Goal: Check status: Check status

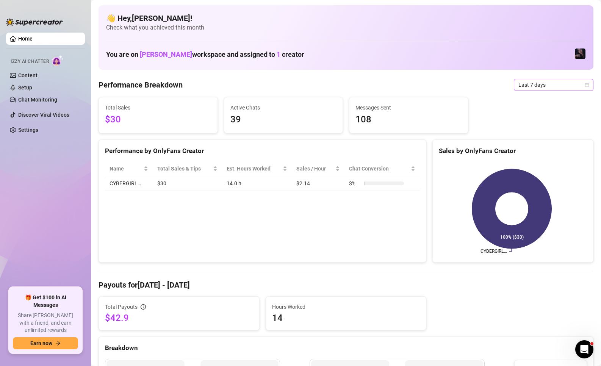
click at [564, 83] on span "Last 7 days" at bounding box center [554, 84] width 71 height 11
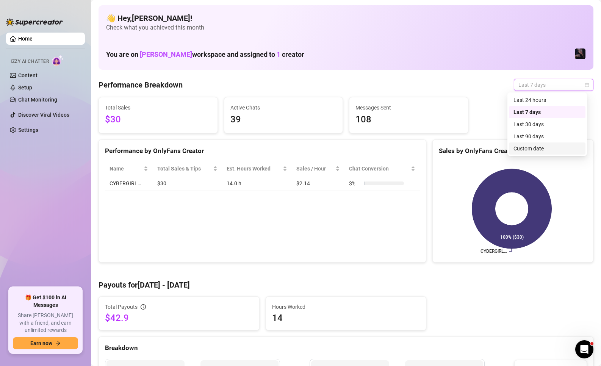
click at [548, 151] on div "Custom date" at bounding box center [547, 148] width 67 height 8
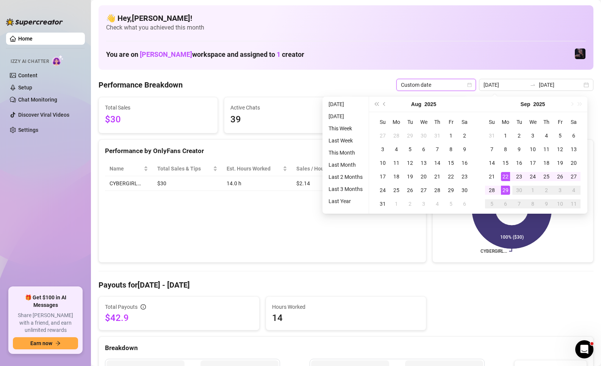
type input "[DATE]"
click at [507, 192] on div "29" at bounding box center [505, 190] width 9 height 9
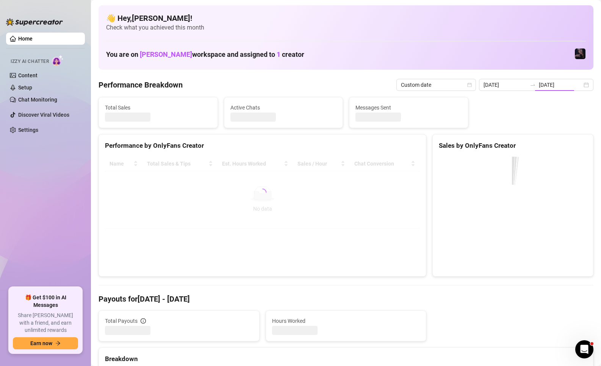
type input "[DATE]"
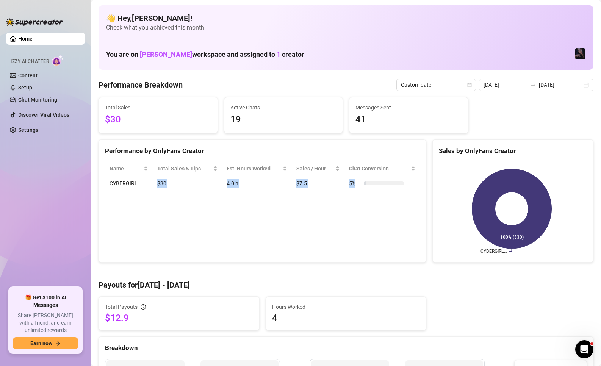
drag, startPoint x: 155, startPoint y: 184, endPoint x: 367, endPoint y: 188, distance: 212.0
click at [367, 188] on tr "CYBERGIRL… $30 4.0 h $7.5 5 %" at bounding box center [262, 183] width 315 height 15
click at [410, 187] on td "5 %" at bounding box center [382, 183] width 75 height 15
click at [508, 85] on input "[DATE]" at bounding box center [505, 85] width 43 height 8
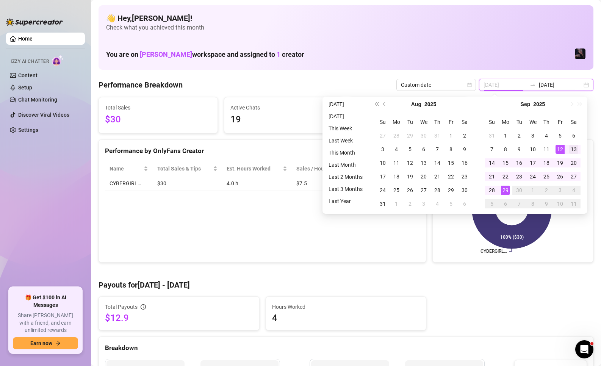
type input "[DATE]"
click at [571, 150] on div "13" at bounding box center [574, 149] width 9 height 9
type input "[DATE]"
click at [504, 190] on div "29" at bounding box center [505, 190] width 9 height 9
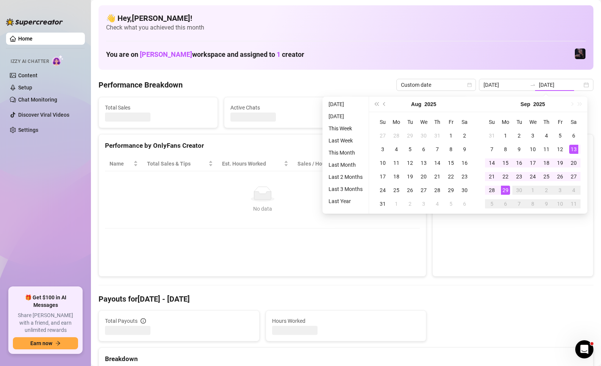
type input "[DATE]"
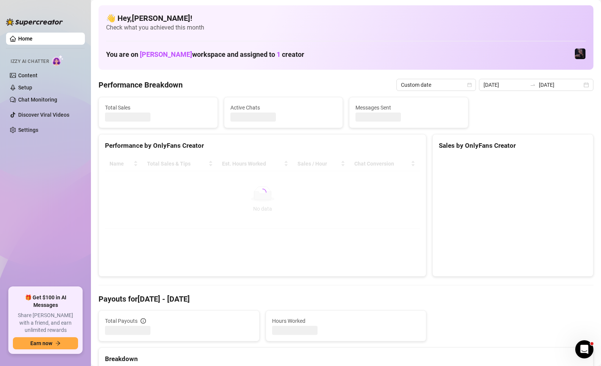
click at [425, 234] on div "Performance by OnlyFans Creator Name Total Sales & Tips Est. Hours Worked Sales…" at bounding box center [263, 205] width 334 height 143
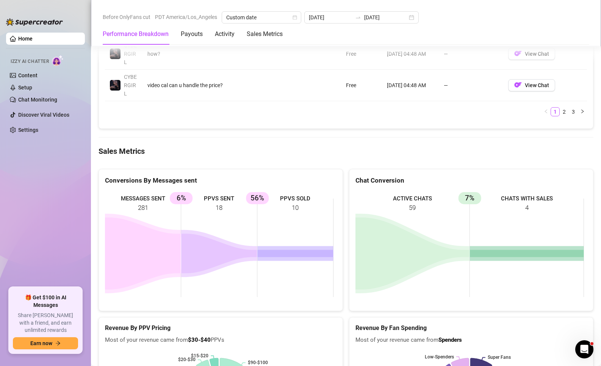
scroll to position [1248, 0]
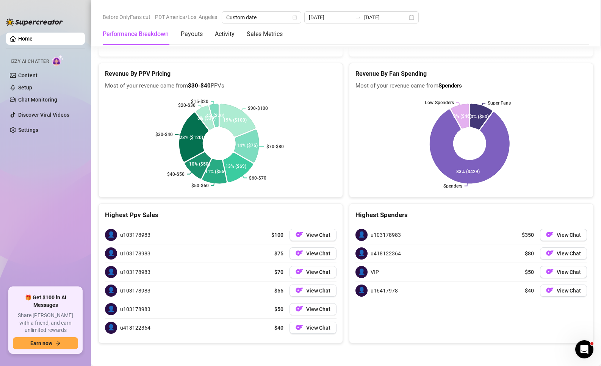
click at [341, 315] on div "Highest Ppv Sales 👤 u103178983 $100 View Chat 👤 u103178983 $75 View Chat 👤 u103…" at bounding box center [221, 274] width 251 height 140
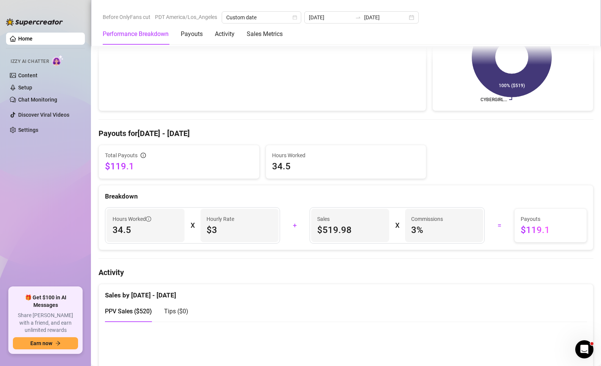
scroll to position [0, 0]
